Goal: Transaction & Acquisition: Purchase product/service

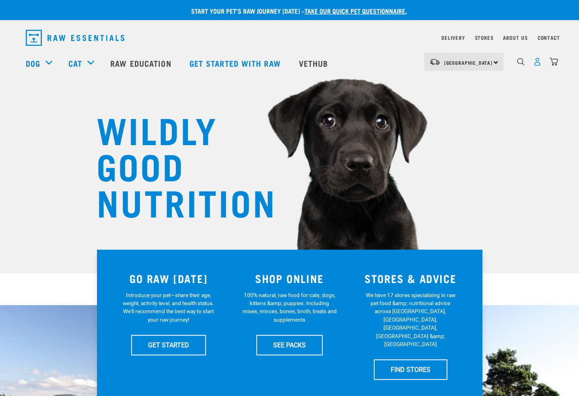
click at [536, 65] on img "dropdown navigation" at bounding box center [537, 61] width 8 height 8
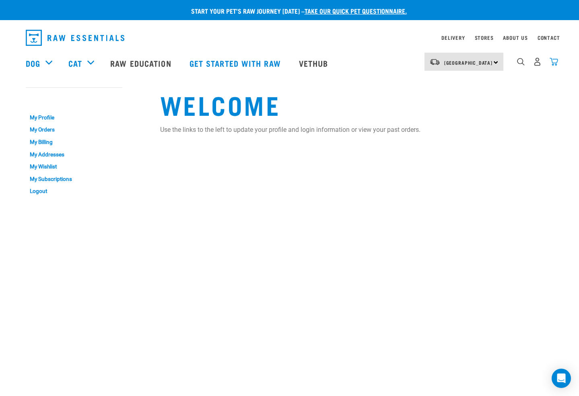
click at [551, 65] on img "dropdown navigation" at bounding box center [553, 61] width 8 height 8
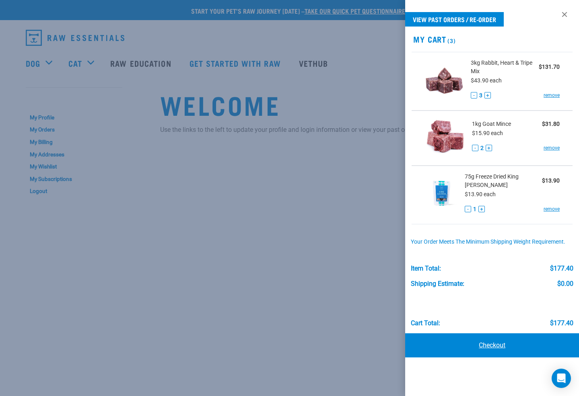
click at [476, 341] on link "Checkout" at bounding box center [492, 345] width 174 height 24
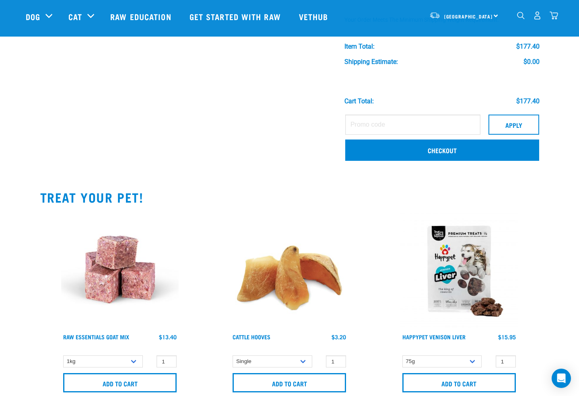
scroll to position [334, 0]
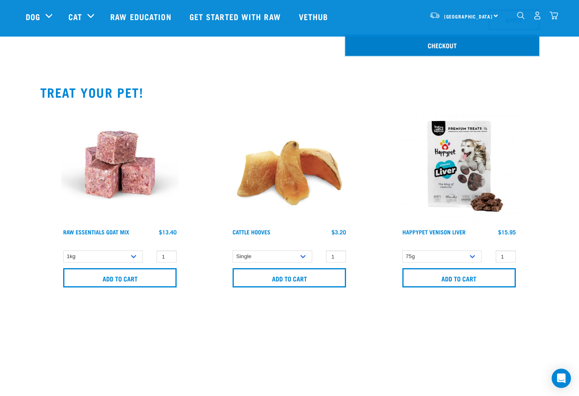
click at [419, 55] on link "Checkout" at bounding box center [442, 45] width 194 height 21
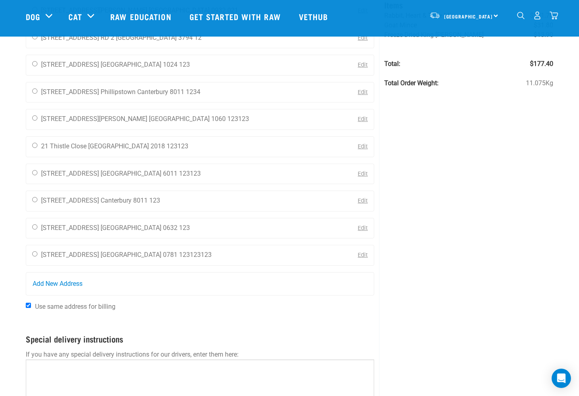
scroll to position [85, 0]
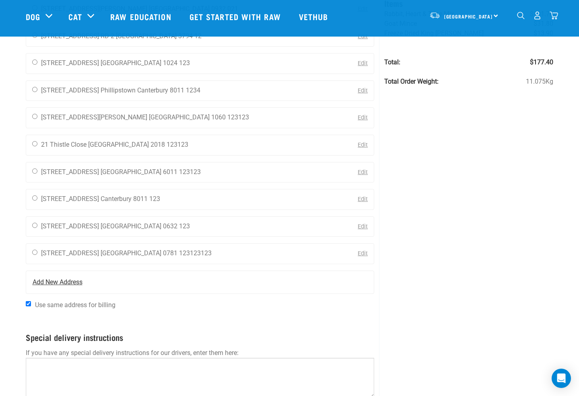
click at [45, 284] on span "Add New Address" at bounding box center [58, 282] width 50 height 10
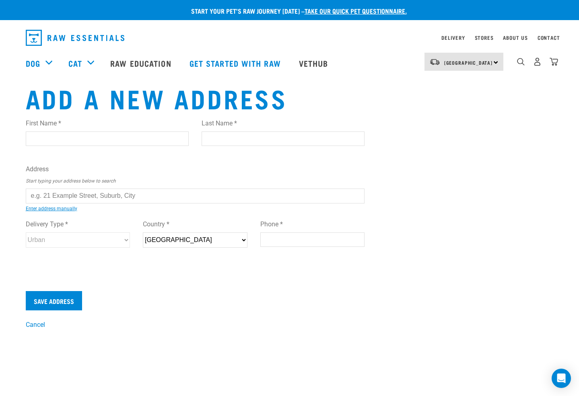
click at [52, 137] on input "First Name *" at bounding box center [107, 138] width 163 height 14
type input "Mark"
type input "Osborne"
click at [59, 193] on input "text" at bounding box center [195, 196] width 339 height 14
paste input "20 Elegant Lane"
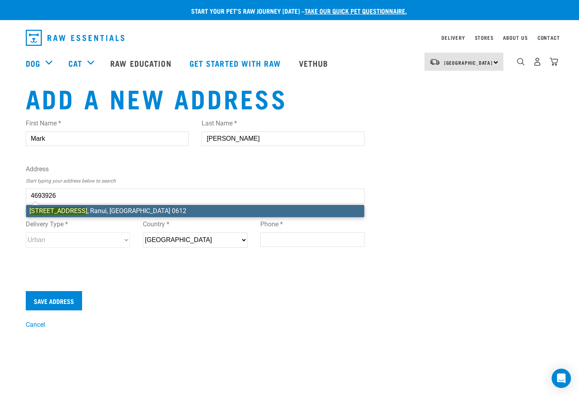
click at [83, 211] on li "20 Elegant Lane , Ranui, Auckland 0612" at bounding box center [195, 211] width 338 height 12
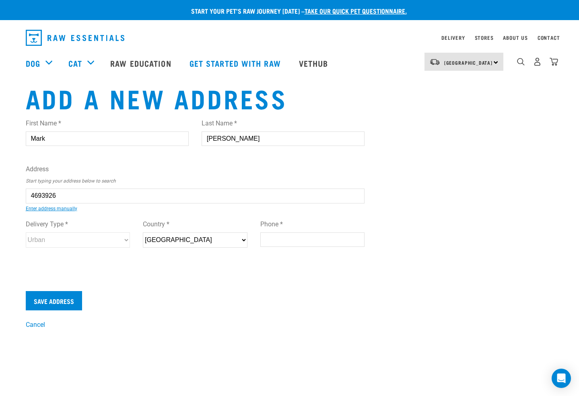
type input "20 Elegant Lane, Ranui, Auckland 0612"
type input "20 Elegant Lane"
type input "Ranui"
type input "Auckland"
select select "AUK"
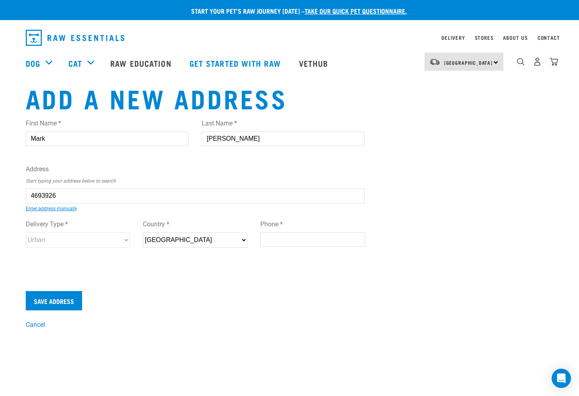
type input "0612"
select select "Urban"
type input "20 Elegant Lane, Ranui, Auckland 0612"
click at [273, 241] on input "Phone *" at bounding box center [312, 239] width 105 height 14
type input "123123123"
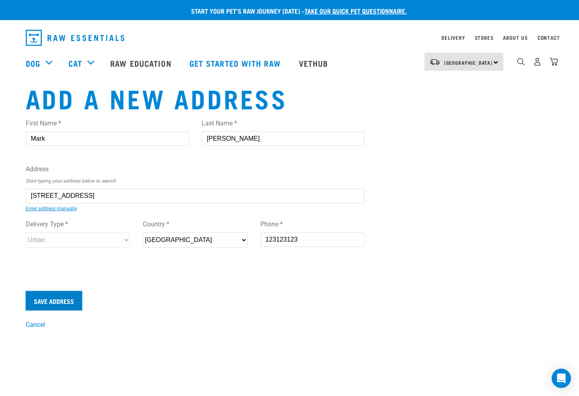
click at [67, 303] on input "Save Address" at bounding box center [54, 300] width 56 height 19
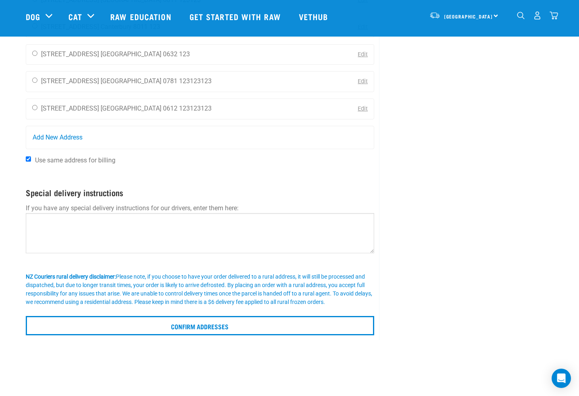
scroll to position [270, 0]
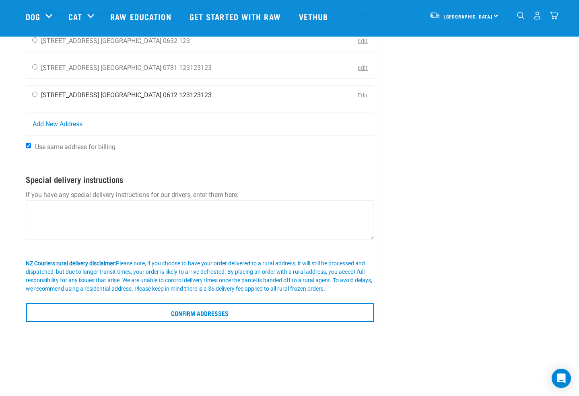
click at [34, 94] on input "radio" at bounding box center [34, 94] width 5 height 5
radio input "true"
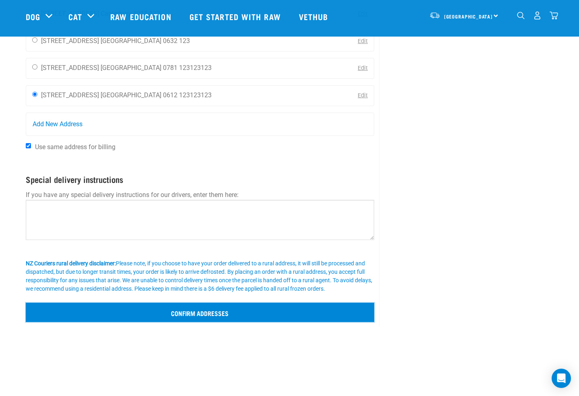
click at [162, 311] on input "Confirm addresses" at bounding box center [200, 312] width 349 height 19
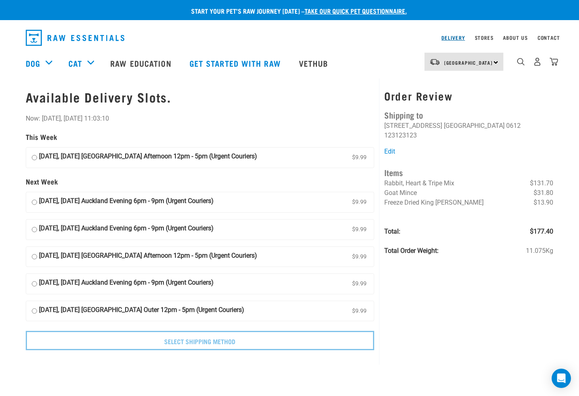
click at [451, 38] on link "Delivery" at bounding box center [452, 37] width 23 height 3
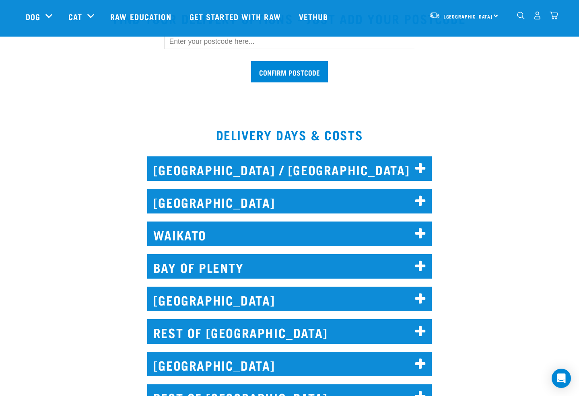
scroll to position [345, 0]
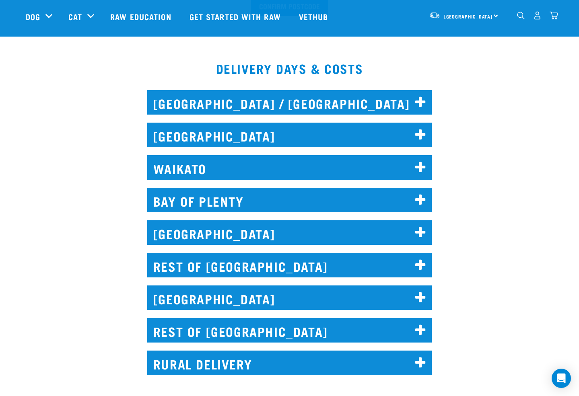
click at [204, 127] on h2 "[GEOGRAPHIC_DATA]" at bounding box center [289, 135] width 285 height 25
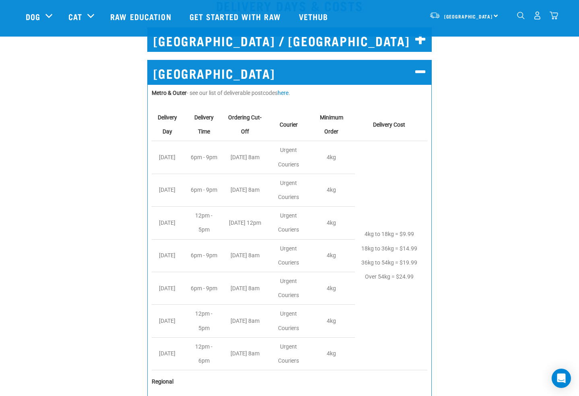
scroll to position [408, 0]
